Goal: Transaction & Acquisition: Obtain resource

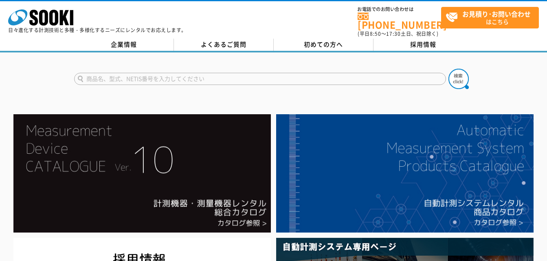
click at [147, 75] on input "text" at bounding box center [260, 79] width 372 height 12
click at [448, 69] on button at bounding box center [458, 79] width 20 height 20
click at [162, 73] on input "塩分濃度系" at bounding box center [260, 79] width 372 height 12
type input "塩"
type input "祖"
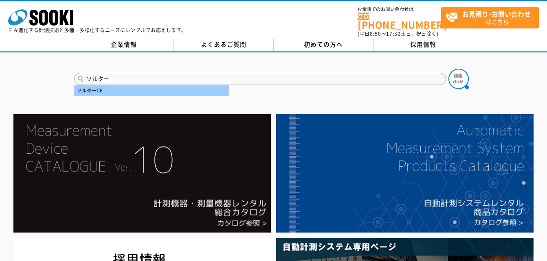
click at [133, 86] on div "ソルターC6" at bounding box center [151, 90] width 154 height 10
type input "ソルターC6"
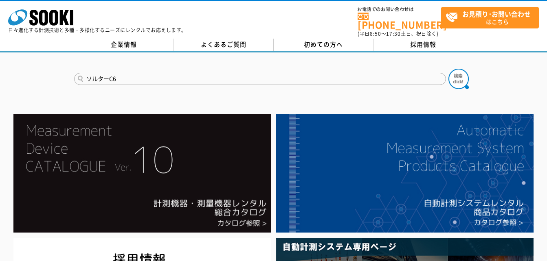
click at [448, 69] on button at bounding box center [458, 79] width 20 height 20
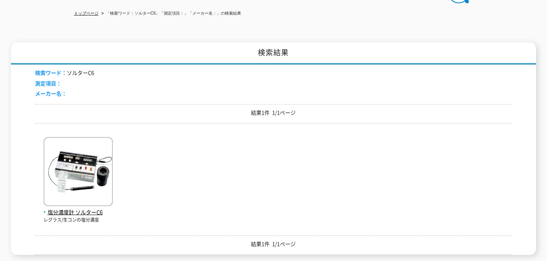
scroll to position [86, 0]
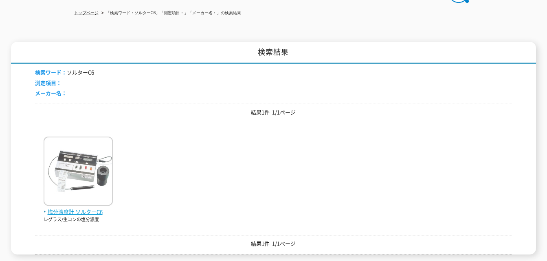
click at [99, 186] on img at bounding box center [78, 172] width 69 height 71
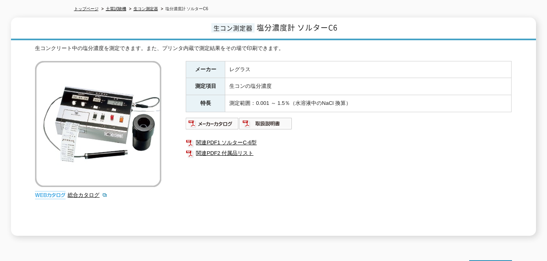
scroll to position [91, 0]
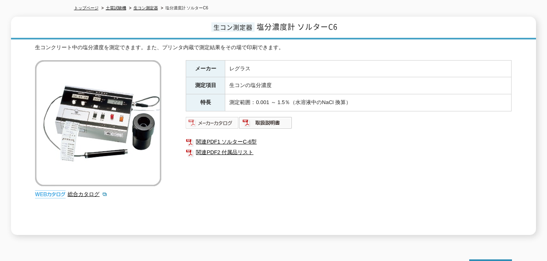
click at [223, 121] on img at bounding box center [212, 122] width 53 height 13
